Goal: Task Accomplishment & Management: Manage account settings

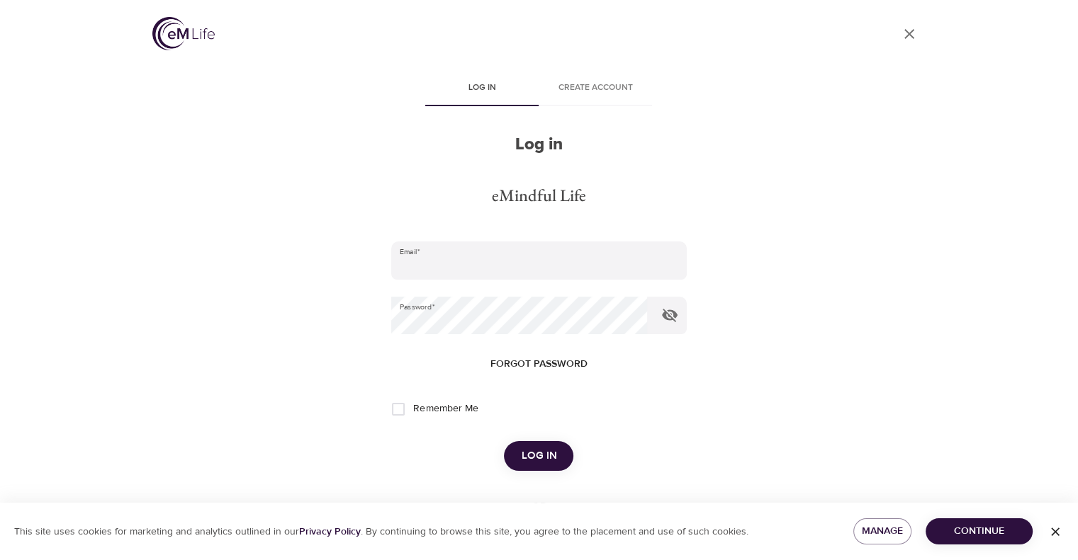
type input "[EMAIL_ADDRESS][DOMAIN_NAME]"
click at [539, 453] on span "Log in" at bounding box center [538, 456] width 35 height 18
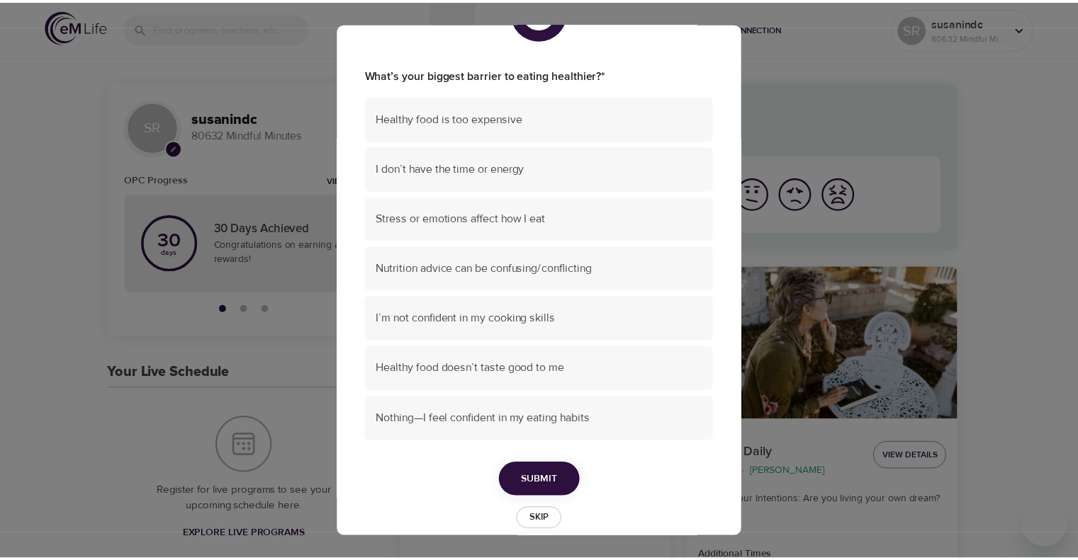
scroll to position [71, 0]
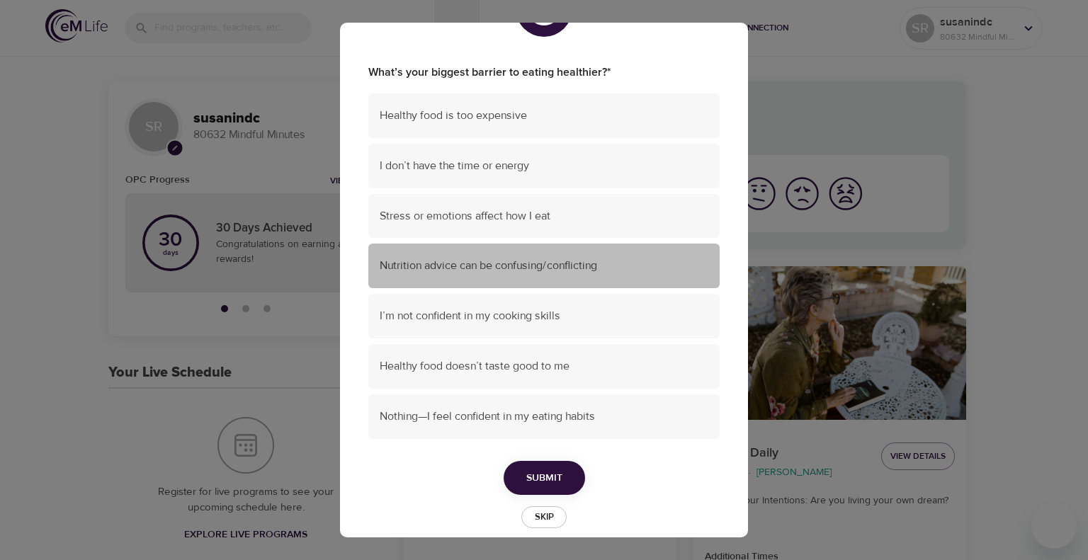
click at [592, 272] on span "Nutrition advice can be confusing/conflicting" at bounding box center [544, 266] width 329 height 16
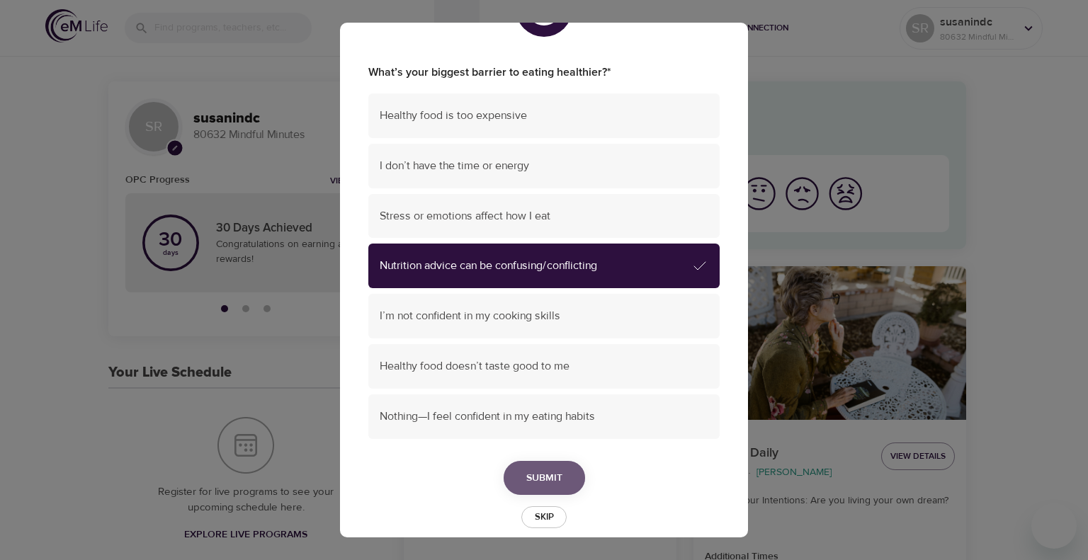
click at [560, 481] on button "Submit" at bounding box center [544, 478] width 81 height 35
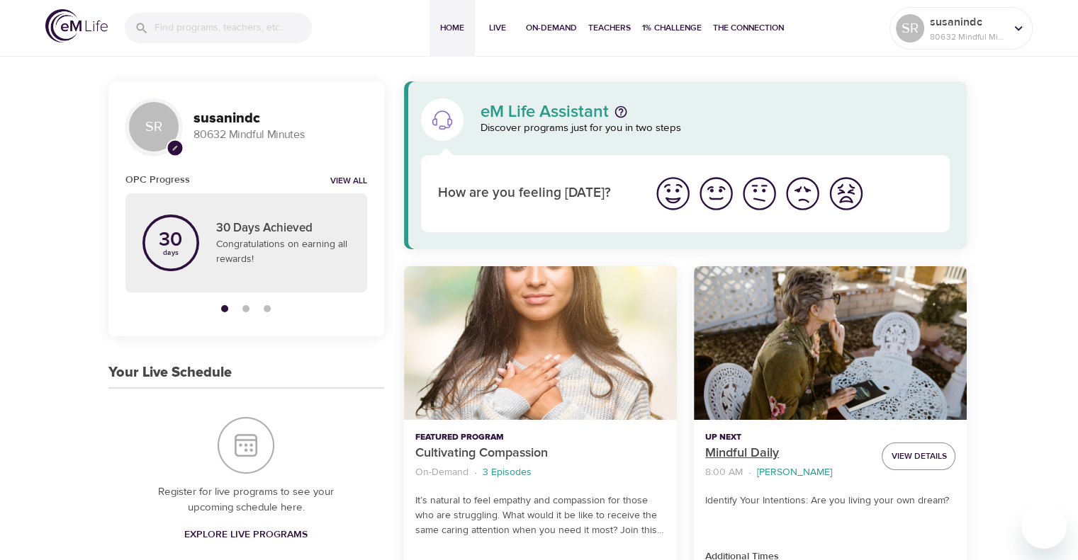
click at [745, 449] on p "Mindful Daily" at bounding box center [787, 453] width 165 height 19
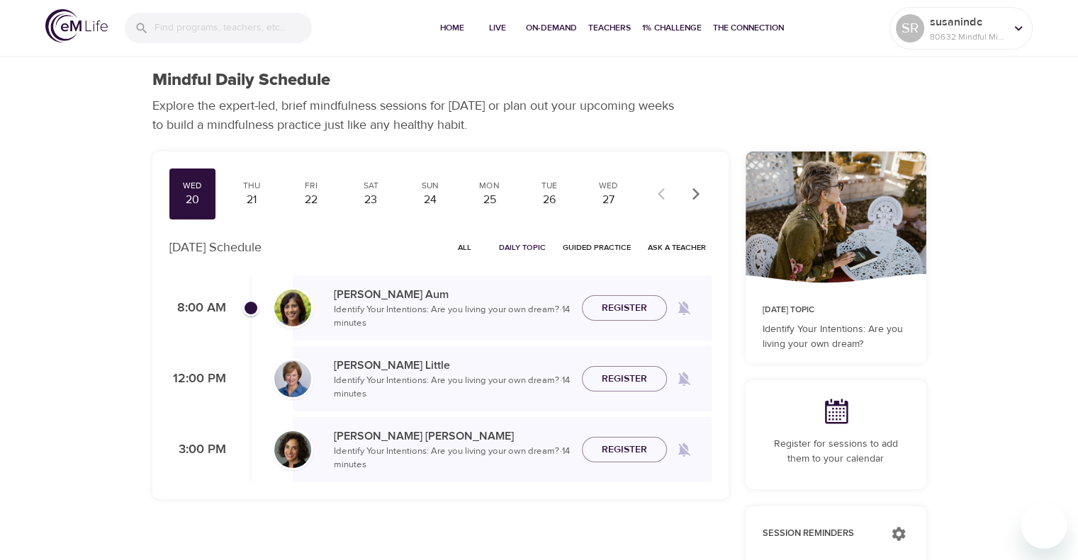
checkbox input "true"
click at [609, 300] on span "Join Now" at bounding box center [624, 292] width 50 height 18
click at [254, 198] on div "21" at bounding box center [251, 200] width 35 height 16
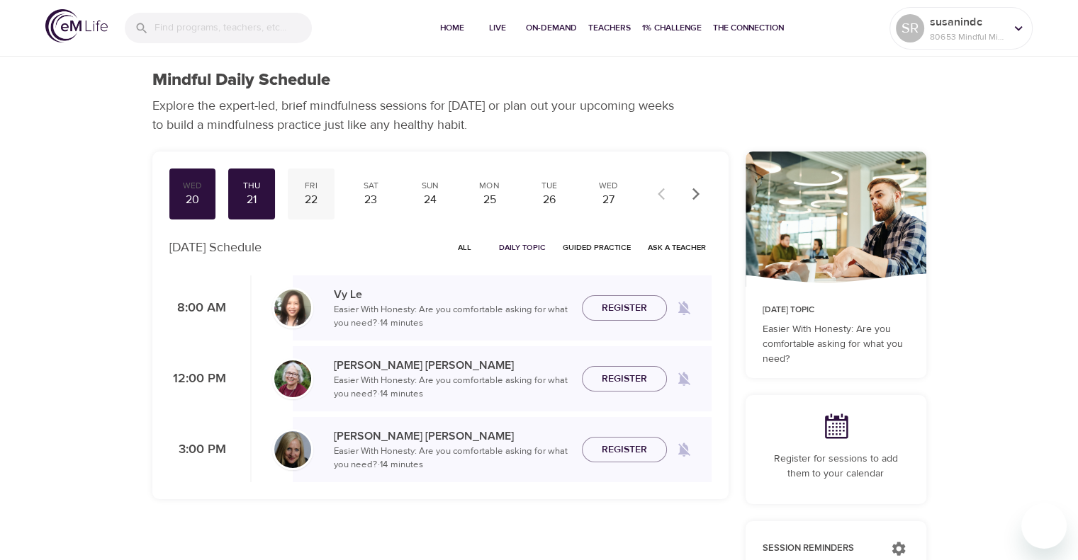
click at [306, 192] on div "22" at bounding box center [310, 200] width 35 height 16
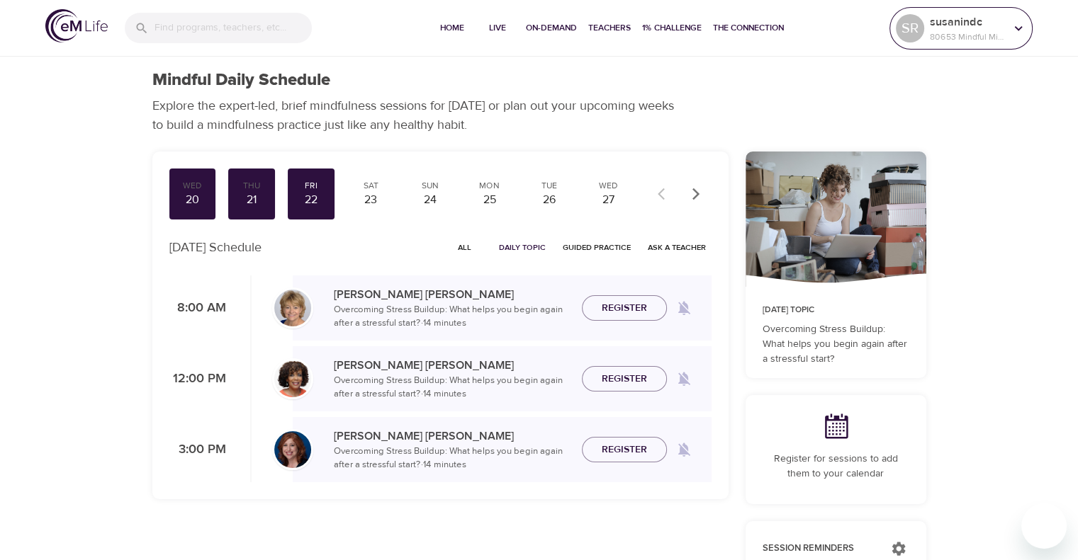
click at [1013, 25] on icon at bounding box center [1018, 29] width 16 height 16
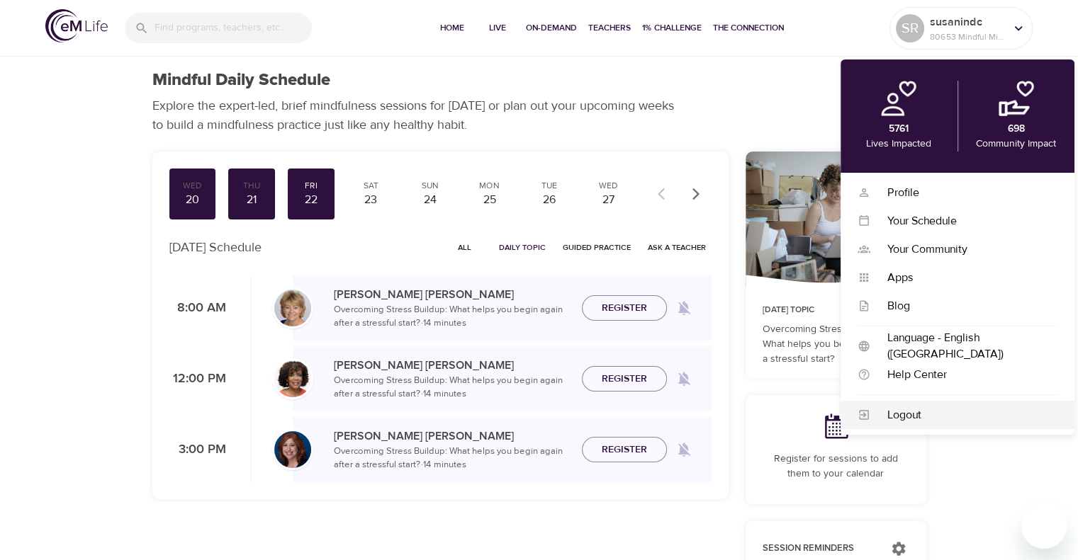
click at [928, 416] on div "Logout" at bounding box center [963, 415] width 187 height 16
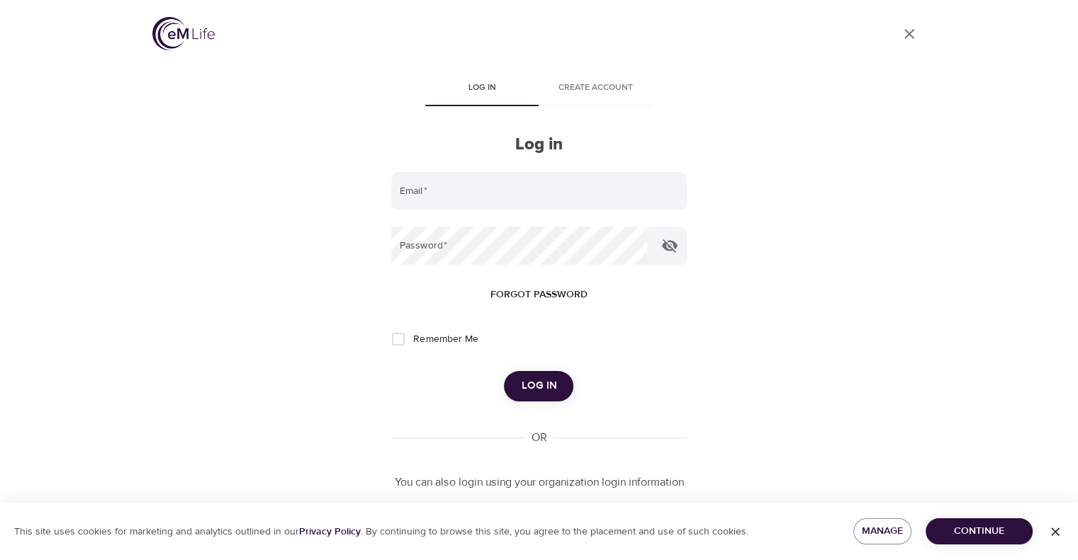
type input "[EMAIL_ADDRESS][DOMAIN_NAME]"
